Goal: Task Accomplishment & Management: Manage account settings

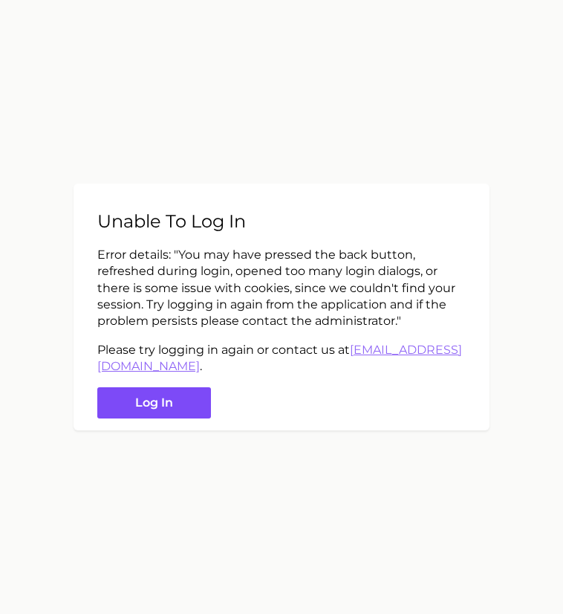
click at [153, 400] on button "Log in" at bounding box center [154, 403] width 114 height 32
click at [168, 397] on button "Log in" at bounding box center [154, 403] width 114 height 32
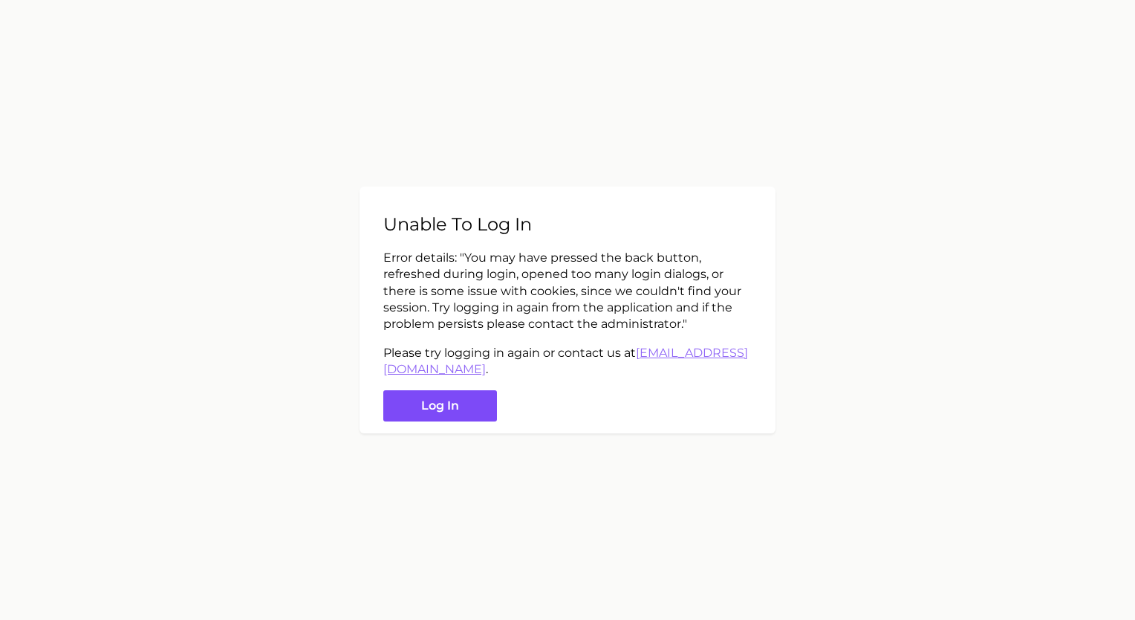
click at [430, 412] on button "Log in" at bounding box center [440, 406] width 114 height 32
click at [443, 411] on button "Log in" at bounding box center [440, 406] width 114 height 32
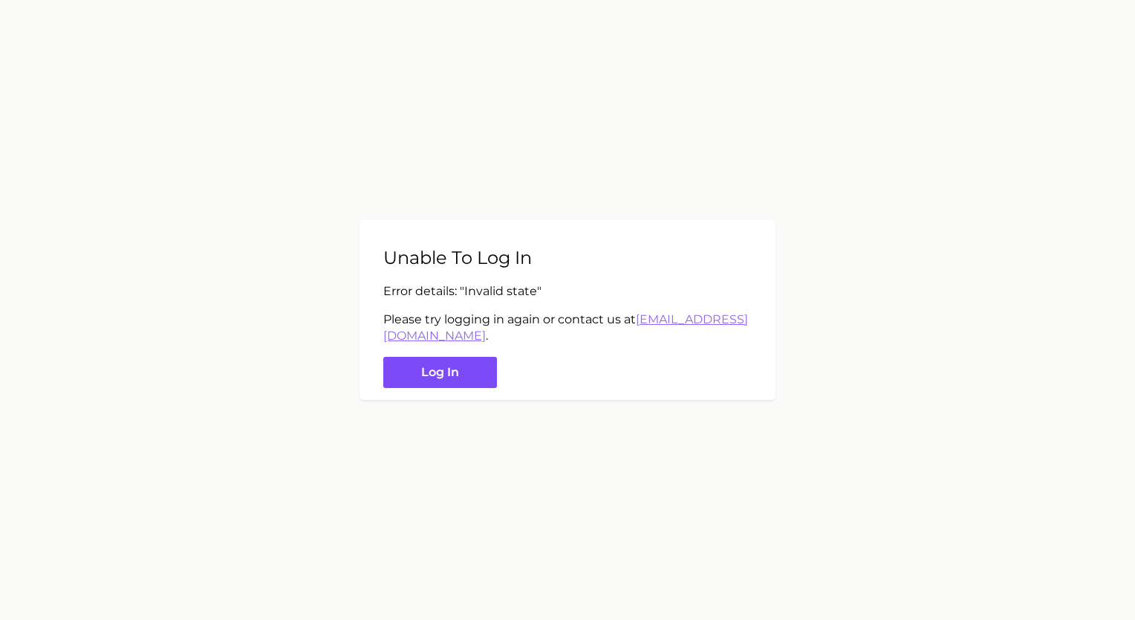
drag, startPoint x: 461, startPoint y: 380, endPoint x: 423, endPoint y: 378, distance: 38.0
click at [423, 378] on button "Log in" at bounding box center [440, 373] width 114 height 32
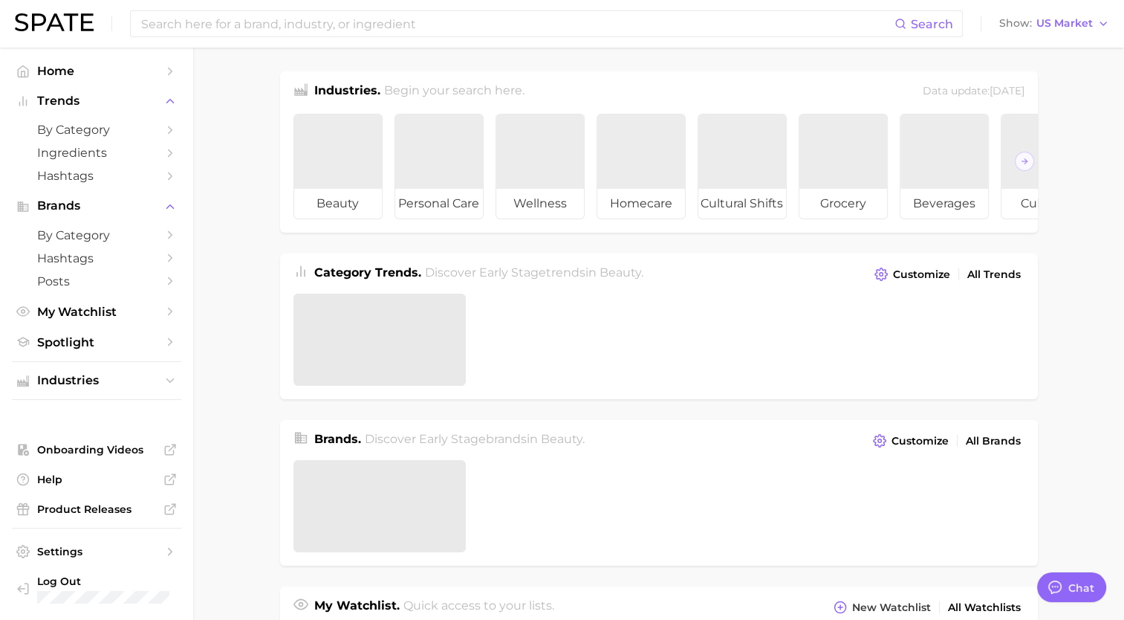
type textarea "x"
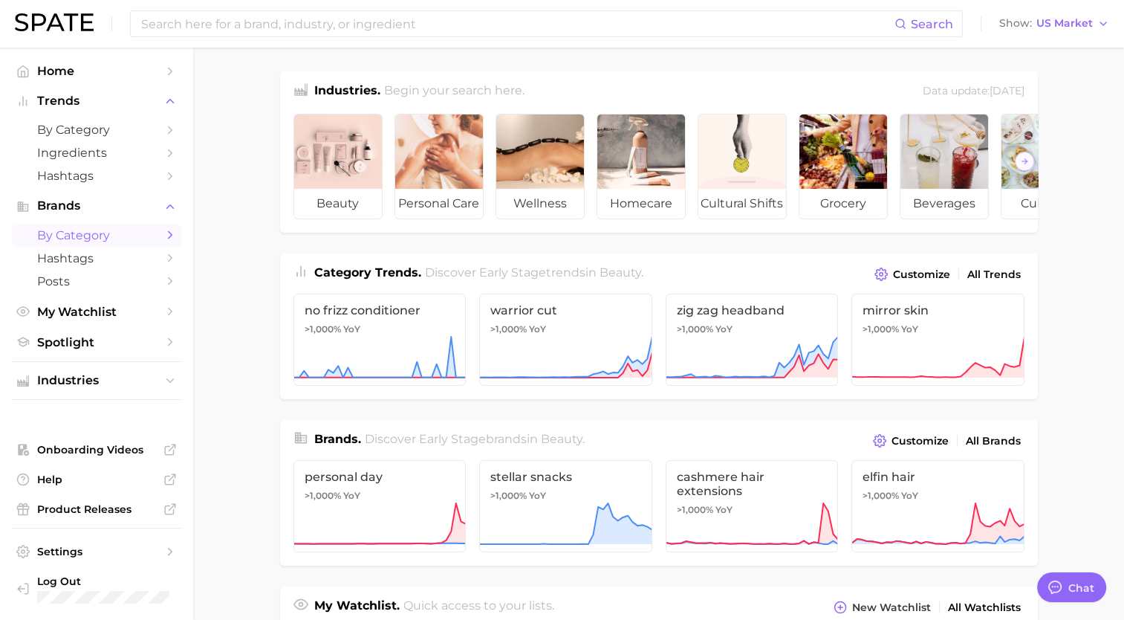
scroll to position [607, 0]
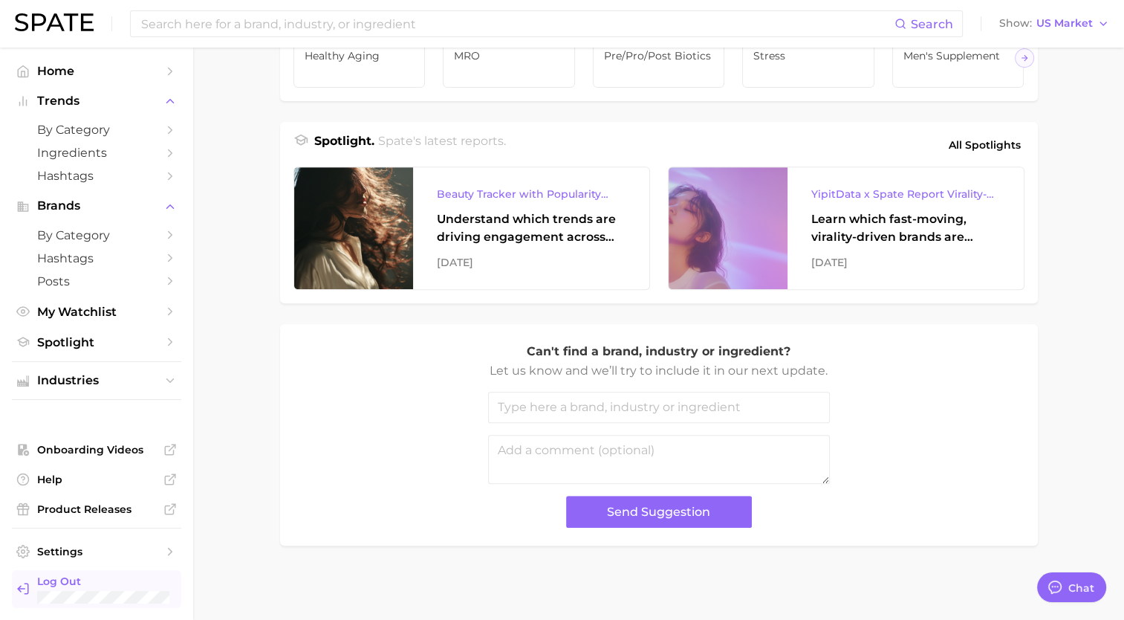
click at [29, 585] on icon "Log out. Currently logged in with e-mail pquiroz@maryruths.com." at bounding box center [22, 588] width 13 height 13
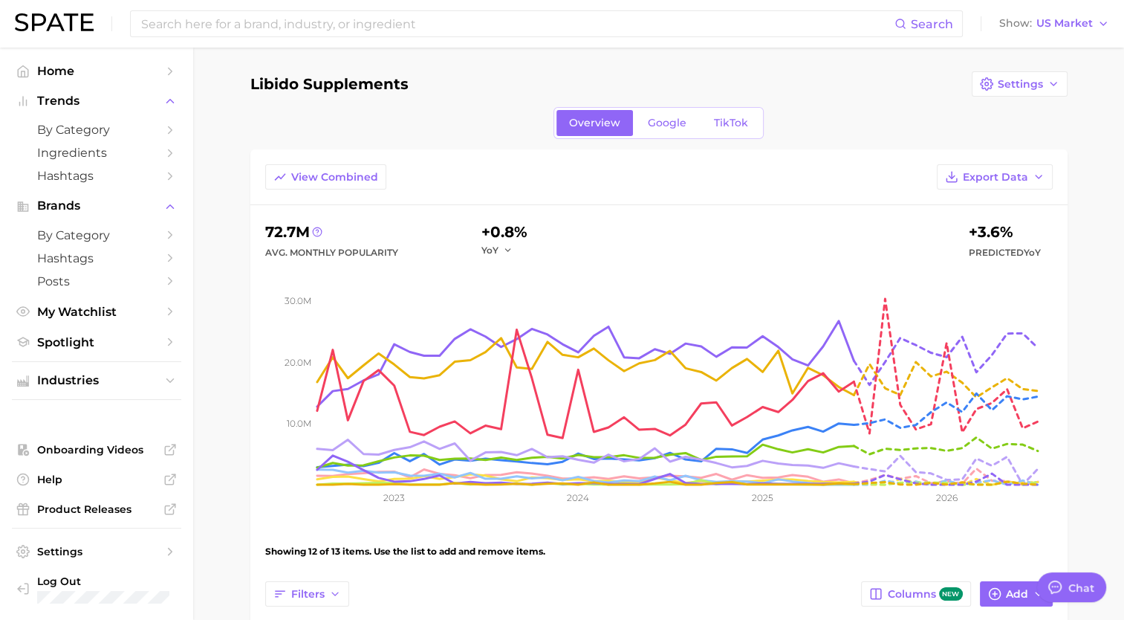
click at [81, 30] on img at bounding box center [54, 22] width 79 height 18
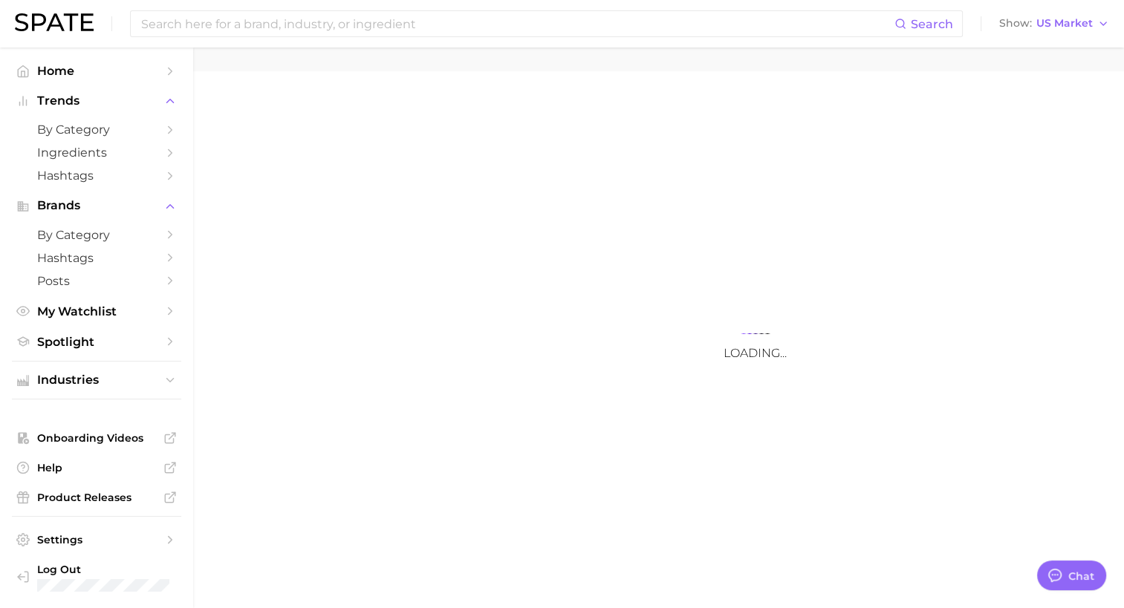
type textarea "x"
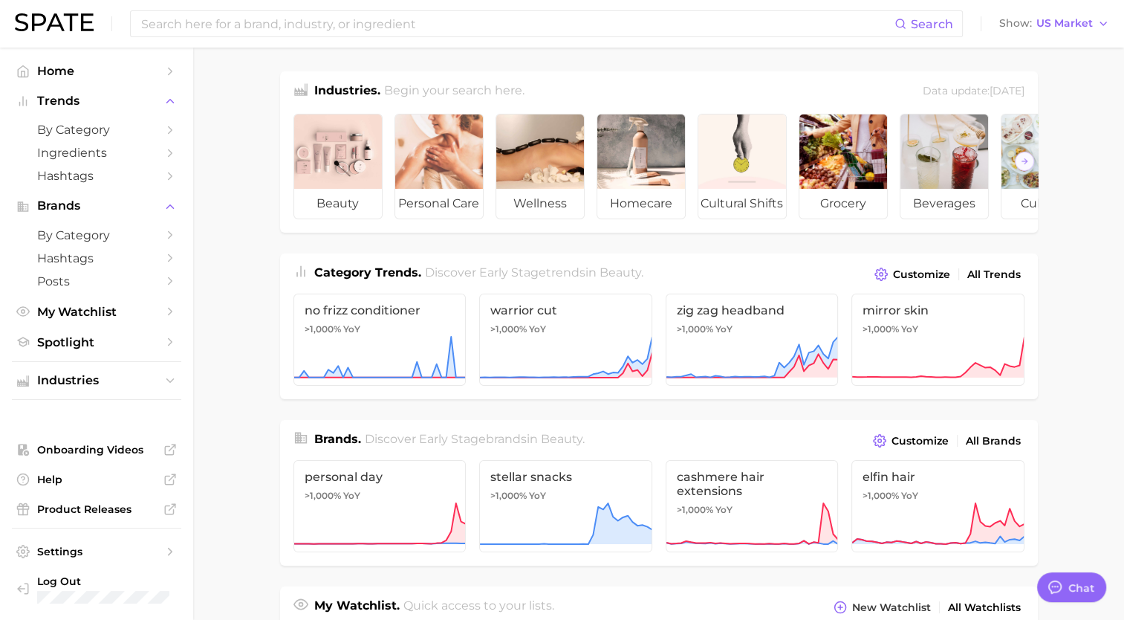
click at [15, 21] on img at bounding box center [54, 22] width 79 height 18
click at [85, 578] on span "Log Out" at bounding box center [103, 580] width 132 height 13
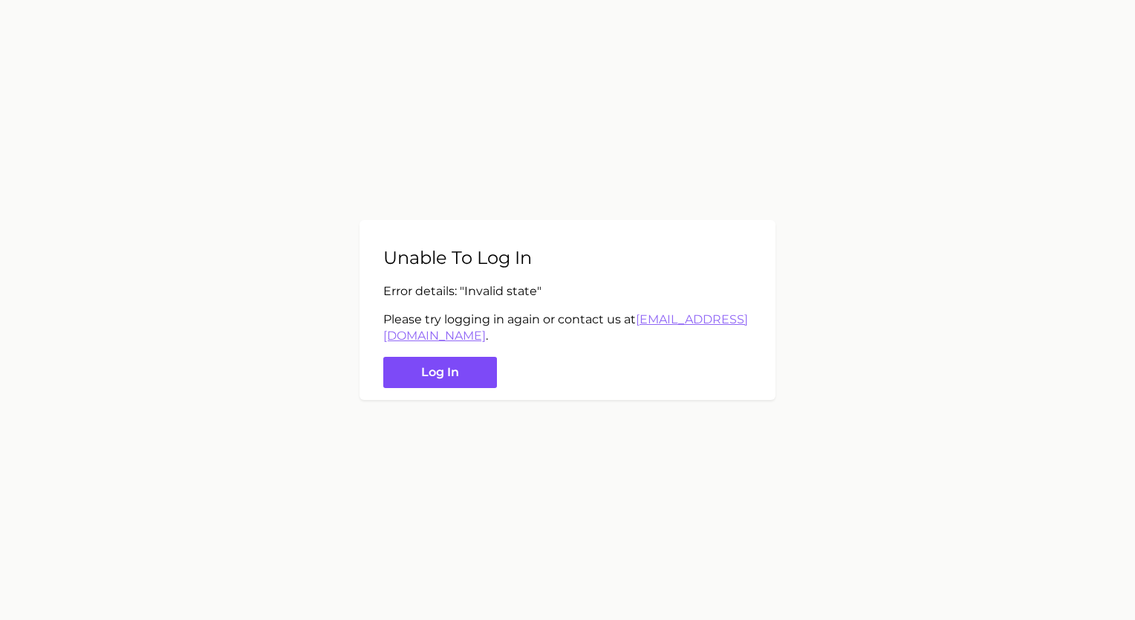
click at [450, 372] on button "Log in" at bounding box center [440, 373] width 114 height 32
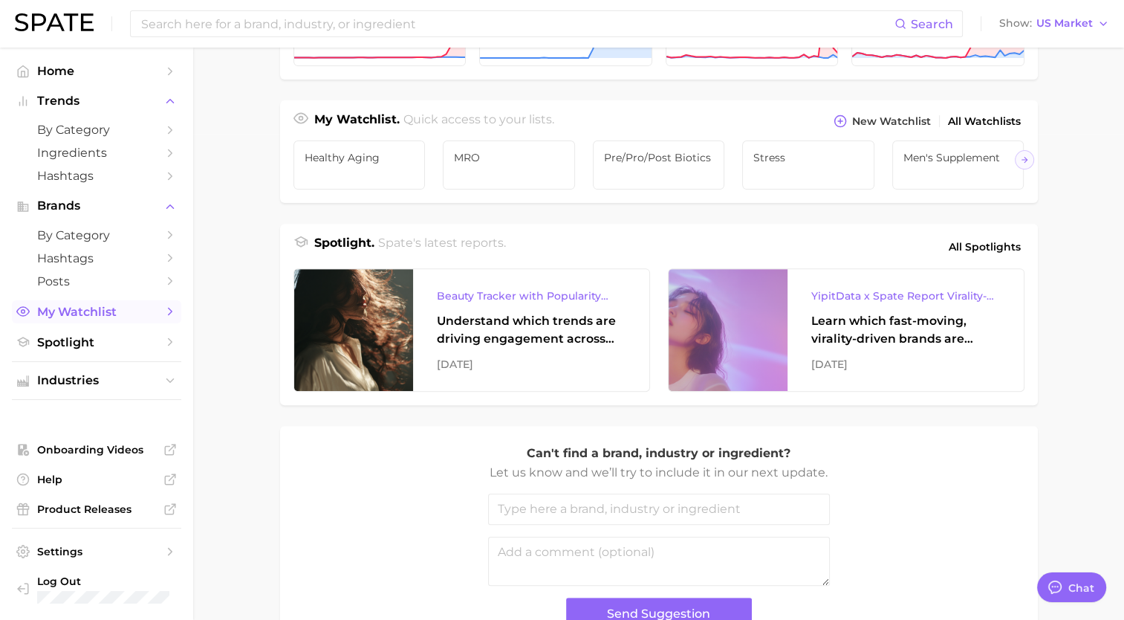
scroll to position [537, 0]
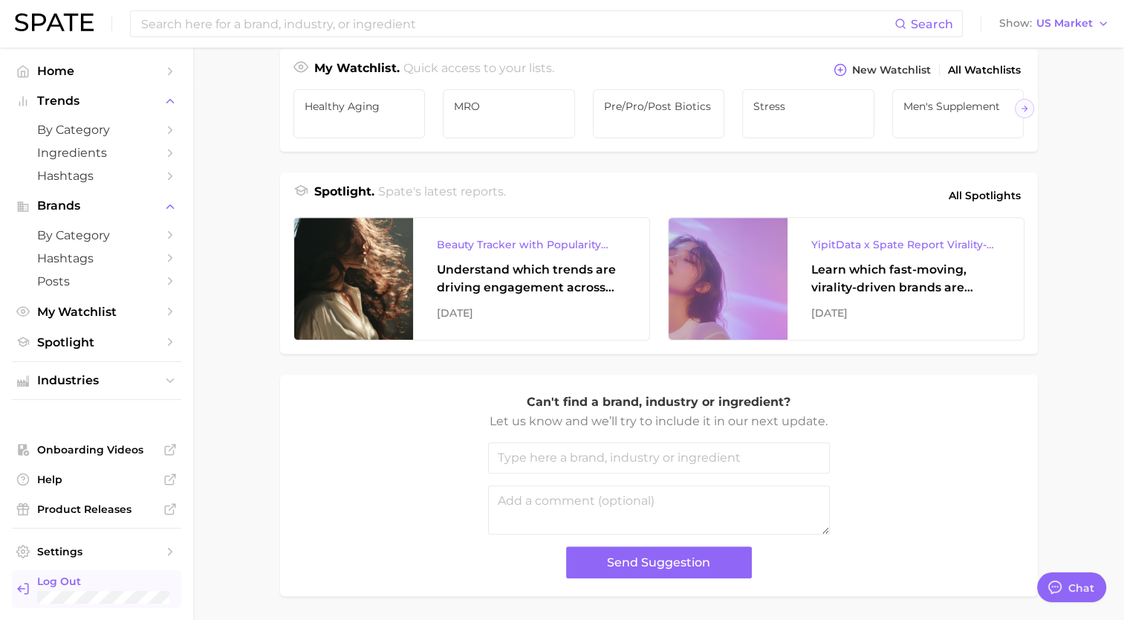
click at [51, 580] on span "Log Out" at bounding box center [103, 580] width 132 height 13
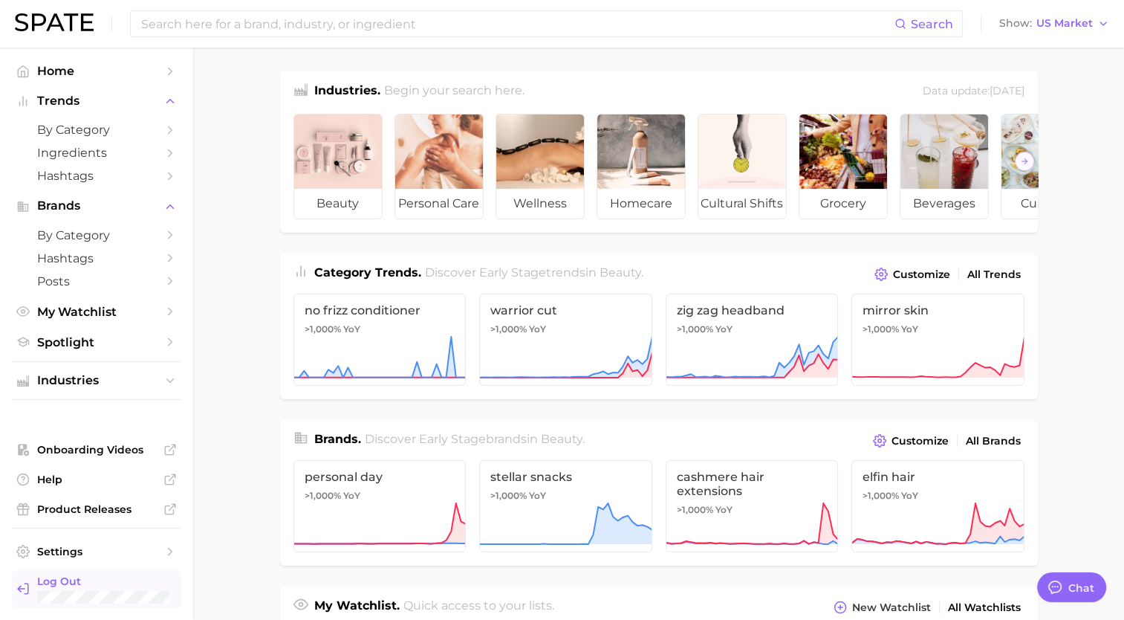
click at [39, 579] on span "Log Out" at bounding box center [103, 580] width 132 height 13
